Goal: Information Seeking & Learning: Learn about a topic

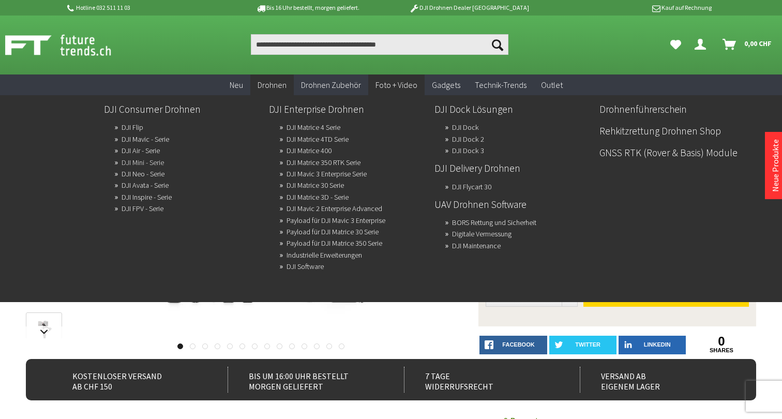
click at [150, 159] on link "DJI Mini - Serie" at bounding box center [143, 162] width 42 height 14
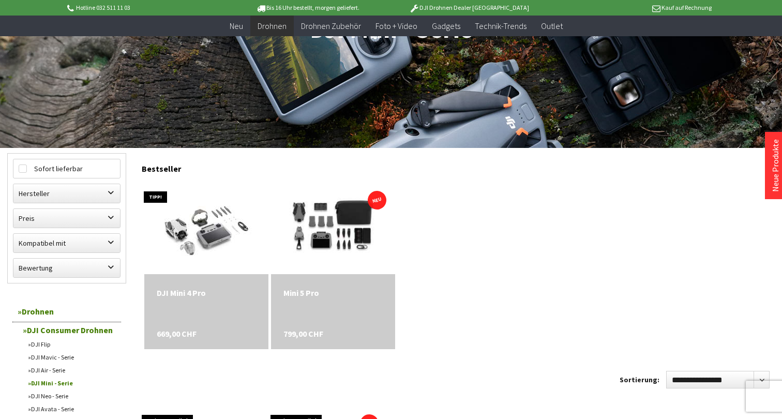
scroll to position [186, 0]
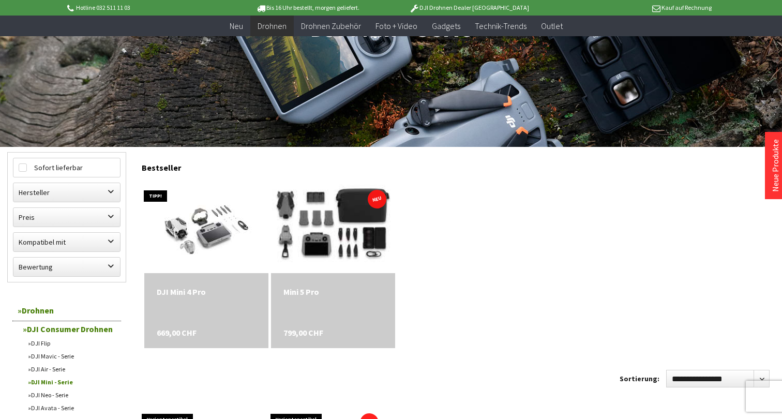
click at [327, 212] on img at bounding box center [333, 227] width 174 height 116
